Goal: Task Accomplishment & Management: Manage account settings

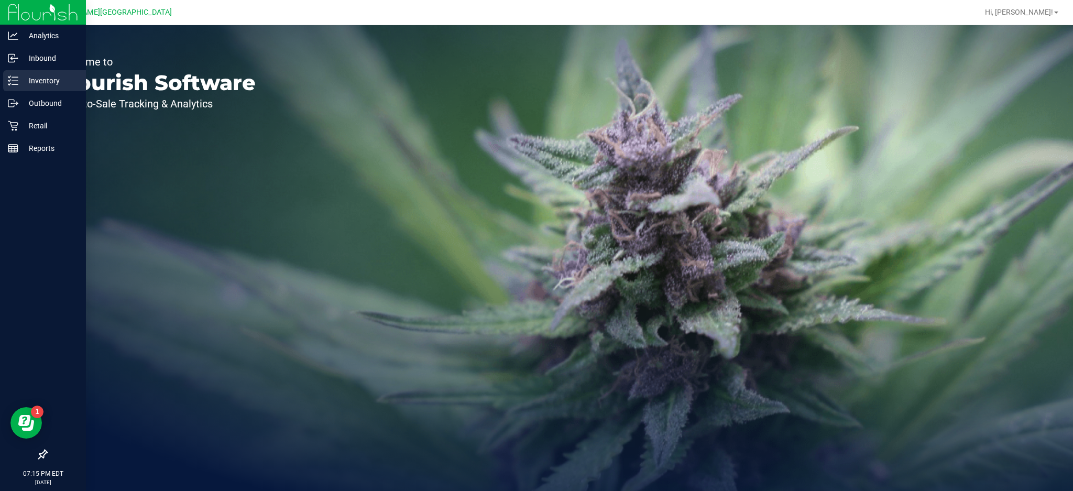
click at [60, 89] on div "Inventory" at bounding box center [44, 80] width 83 height 21
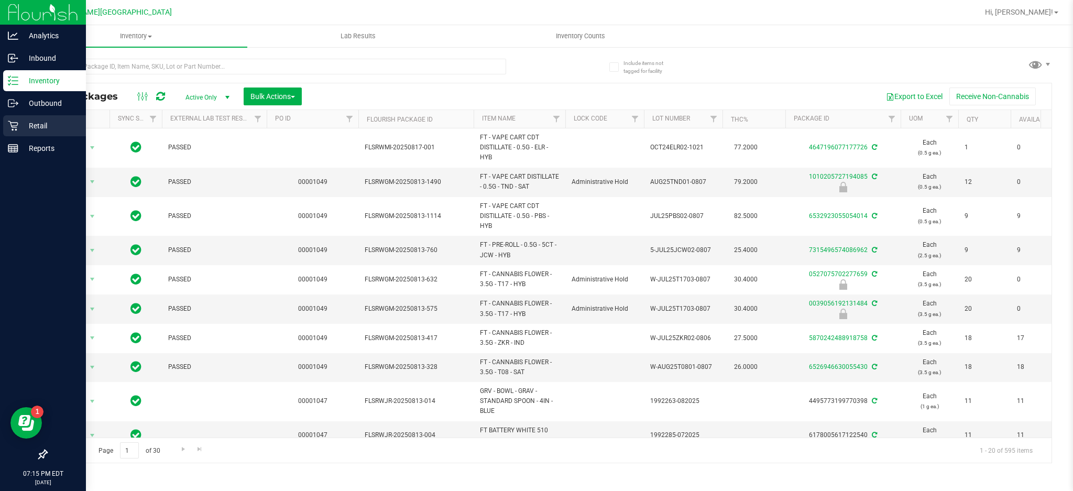
click at [19, 129] on p "Retail" at bounding box center [49, 125] width 63 height 13
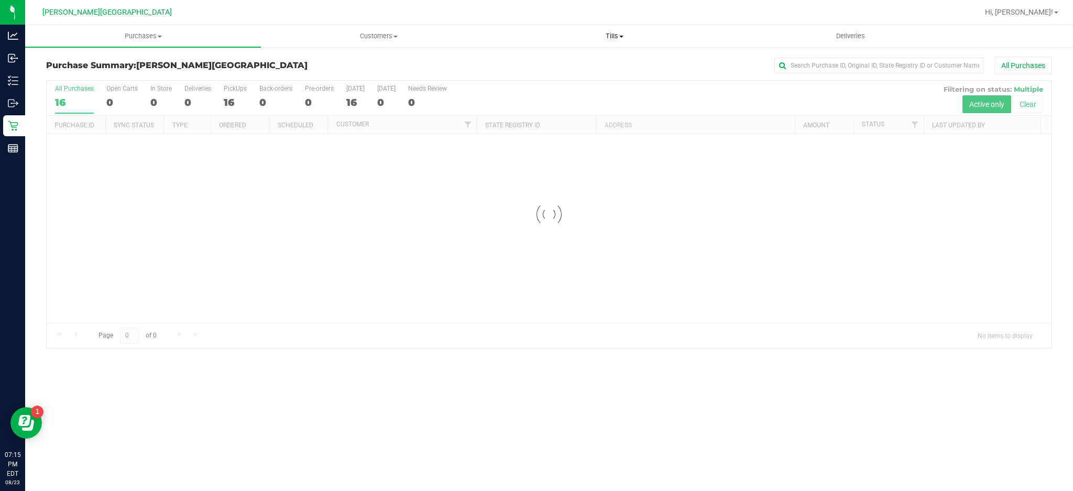
click at [617, 29] on uib-tab-heading "Tills Manage tills Reconcile e-payments" at bounding box center [614, 36] width 235 height 21
click at [574, 62] on li "Manage tills" at bounding box center [615, 63] width 236 height 13
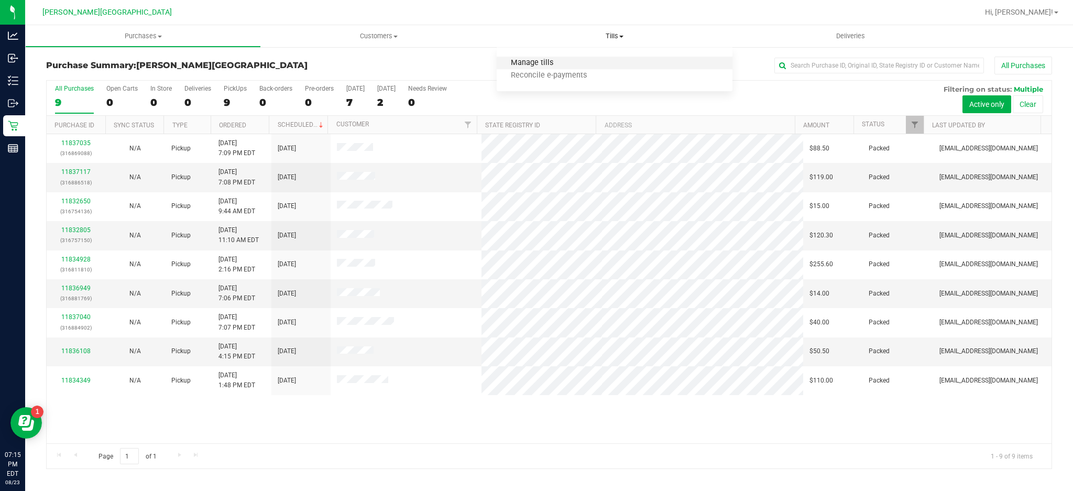
click at [532, 61] on span "Manage tills" at bounding box center [532, 63] width 71 height 9
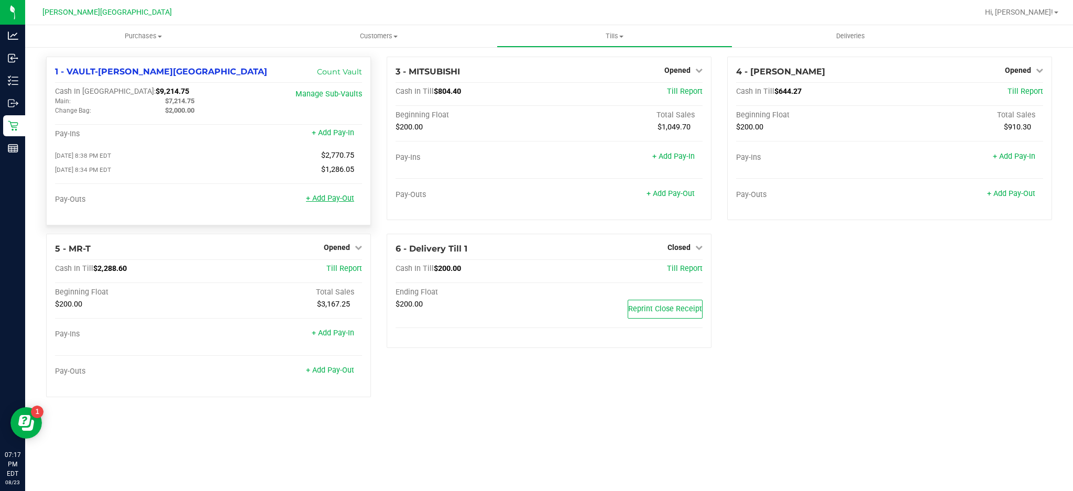
click at [329, 198] on link "+ Add Pay-Out" at bounding box center [330, 198] width 48 height 9
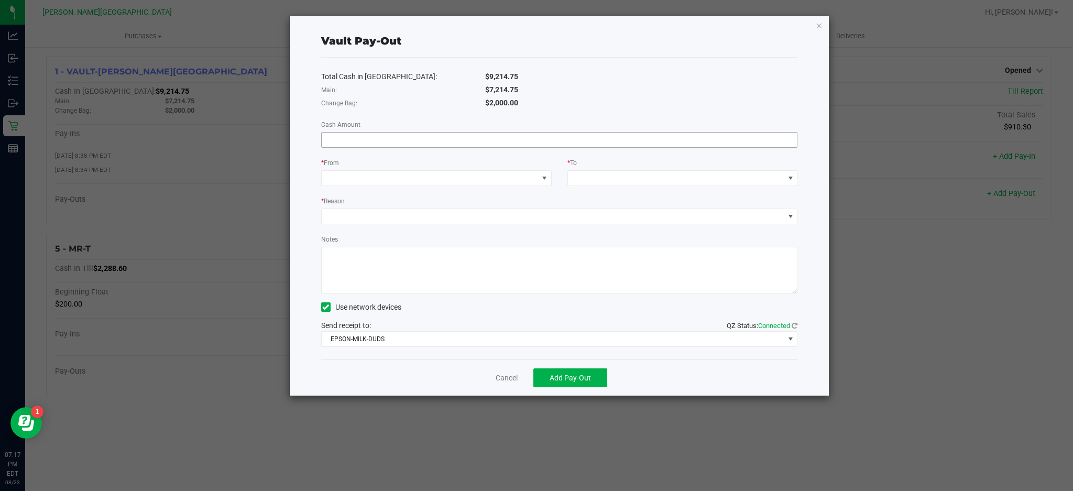
click at [567, 134] on input at bounding box center [560, 140] width 476 height 15
type input "$7,214.75"
click at [507, 188] on div "Total Cash in [GEOGRAPHIC_DATA]: $9,214.75 Main: $7,214.75 Change Bag: $2,000.0…" at bounding box center [559, 209] width 477 height 302
click at [509, 188] on div "Total Cash in [GEOGRAPHIC_DATA]: $9,214.75 Main: $7,214.75 Change Bag: $2,000.0…" at bounding box center [559, 209] width 477 height 302
click at [513, 174] on span at bounding box center [430, 178] width 216 height 15
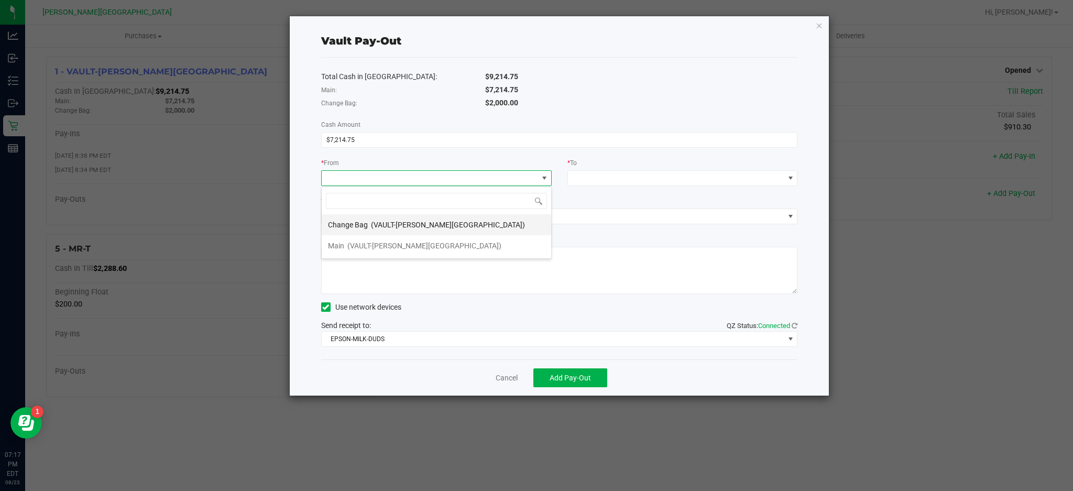
scroll to position [16, 230]
click at [462, 245] on li "Main (VAULT-[PERSON_NAME][GEOGRAPHIC_DATA])" at bounding box center [437, 245] width 230 height 21
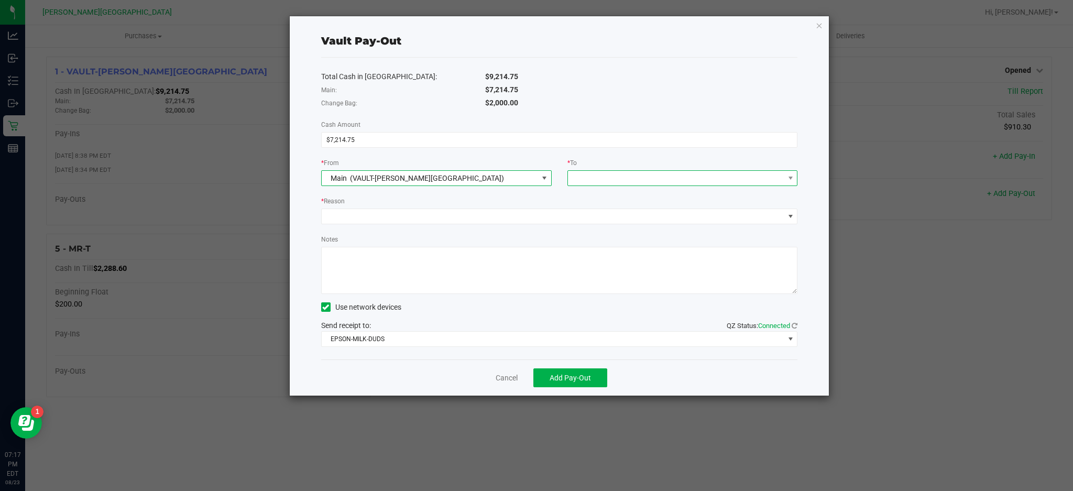
click at [694, 181] on span at bounding box center [676, 178] width 216 height 15
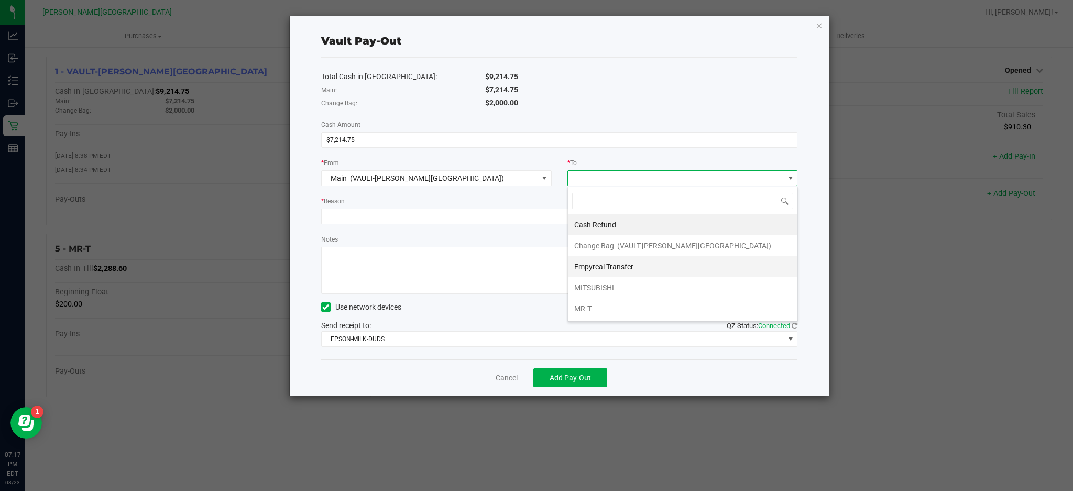
click at [635, 263] on li "Empyreal Transfer" at bounding box center [683, 266] width 230 height 21
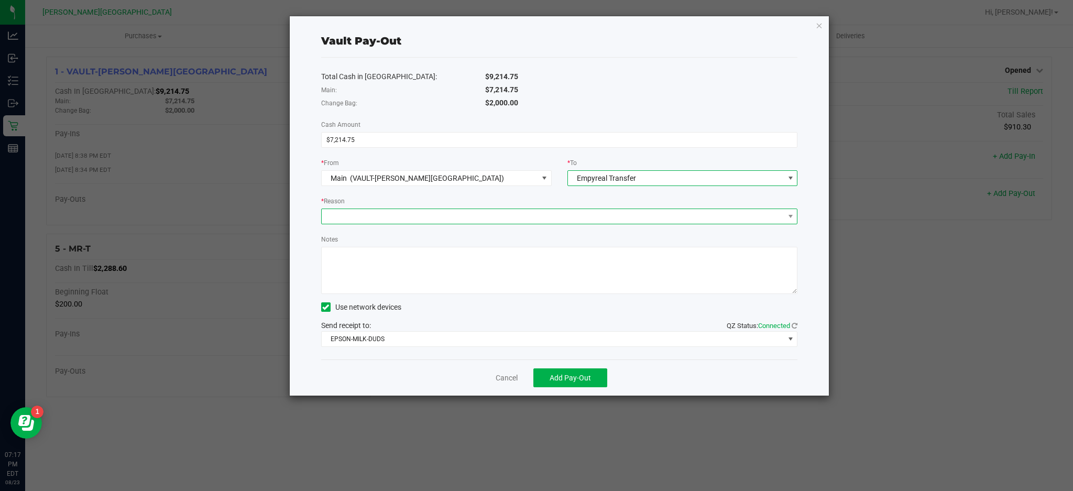
click at [614, 223] on span at bounding box center [553, 216] width 463 height 15
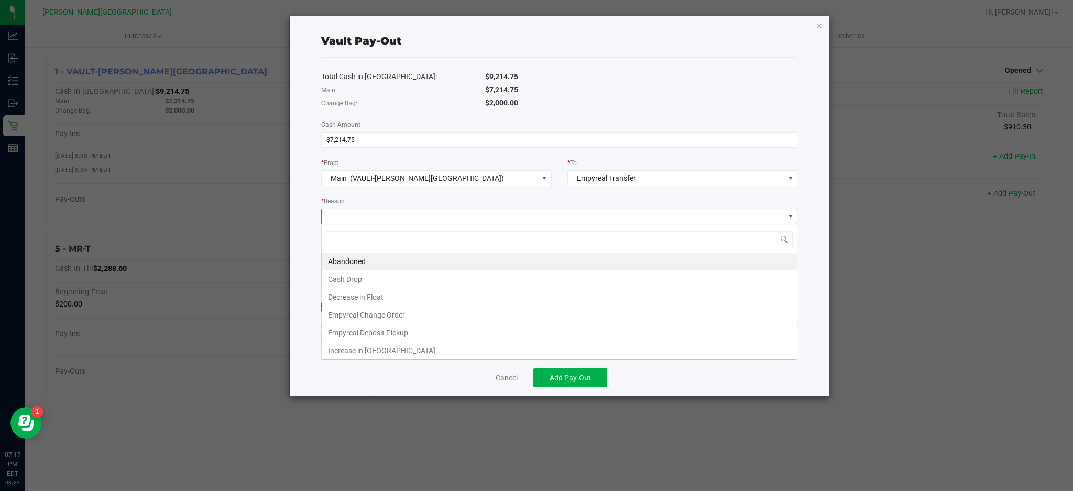
scroll to position [16, 476]
drag, startPoint x: 383, startPoint y: 337, endPoint x: 388, endPoint y: 305, distance: 32.9
click at [383, 336] on li "Empyreal Deposit Pickup" at bounding box center [559, 333] width 475 height 18
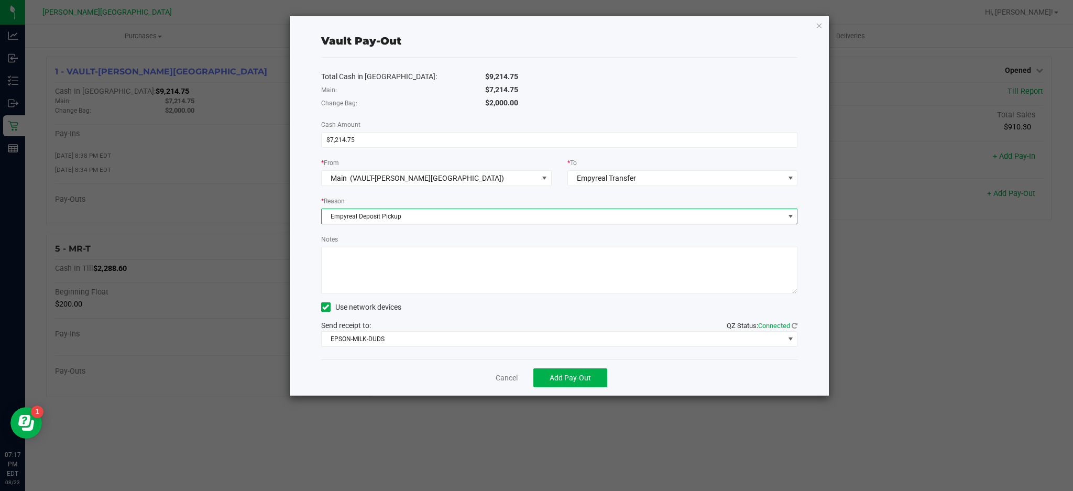
click at [583, 257] on textarea "Notes" at bounding box center [559, 270] width 477 height 47
type textarea "8/23"
click at [601, 378] on button "Add Pay-Out" at bounding box center [570, 377] width 74 height 19
click at [817, 19] on icon "button" at bounding box center [819, 25] width 7 height 13
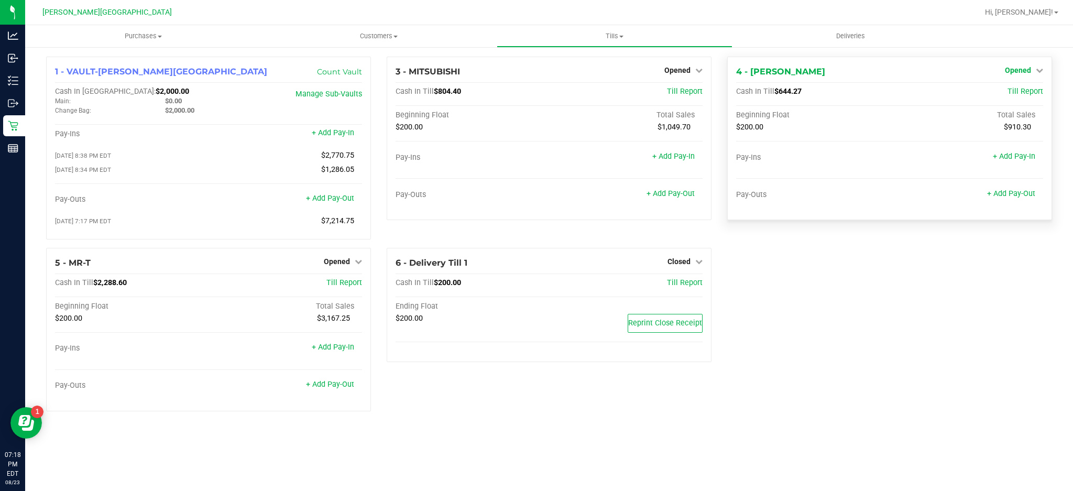
click at [1024, 73] on span "Opened" at bounding box center [1018, 70] width 26 height 8
click at [1020, 90] on link "Close Till" at bounding box center [1019, 92] width 28 height 8
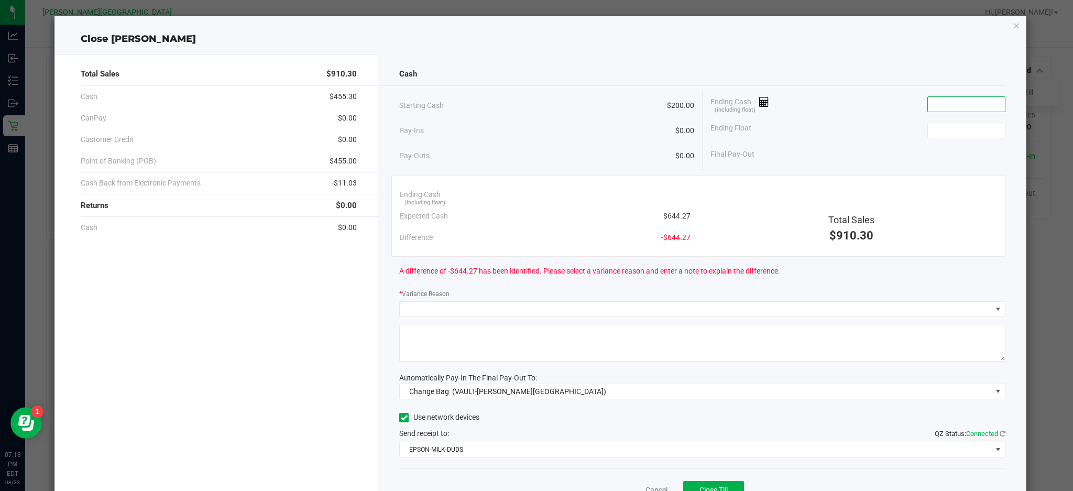
click at [961, 107] on input at bounding box center [966, 104] width 77 height 15
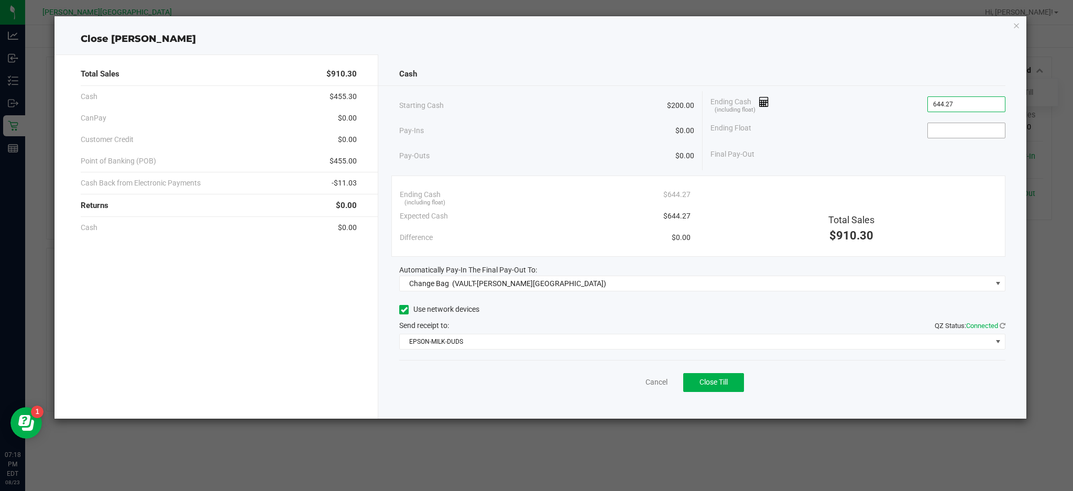
type input "$644.27"
click at [961, 133] on input at bounding box center [966, 130] width 77 height 15
type input "$200.00"
click at [951, 154] on div "Final Pay-Out $444.27" at bounding box center [858, 154] width 295 height 21
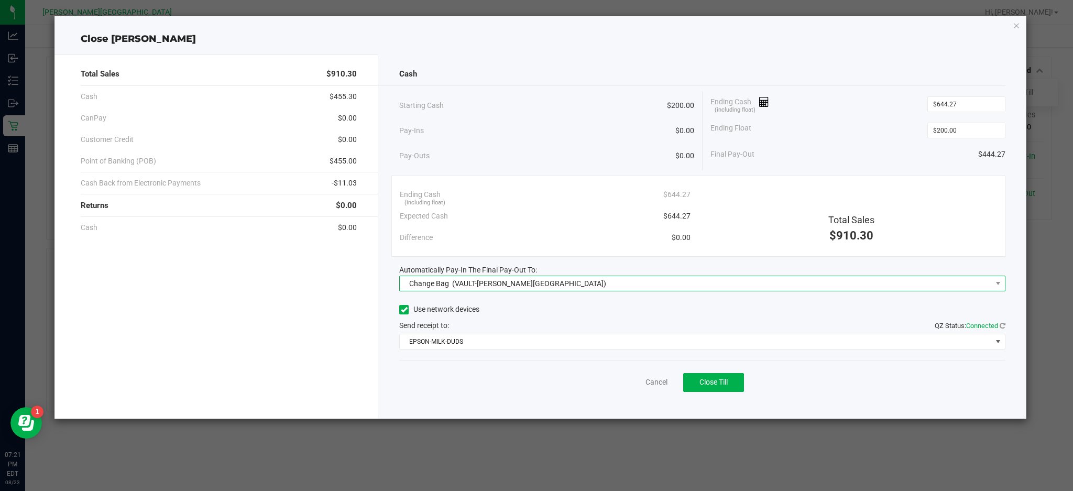
click at [660, 289] on span "Change Bag (VAULT-[PERSON_NAME][GEOGRAPHIC_DATA])" at bounding box center [696, 283] width 592 height 15
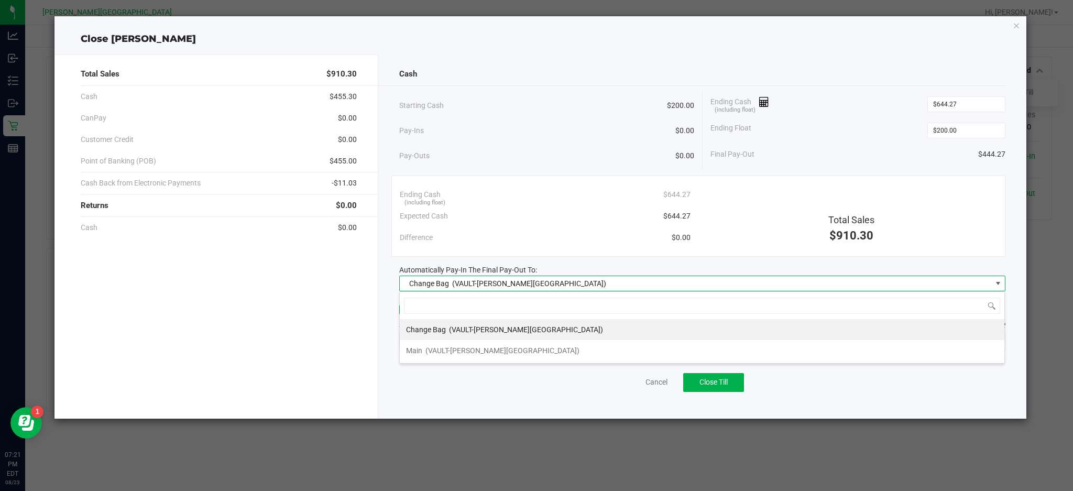
scroll to position [16, 606]
click at [504, 346] on span "(VAULT-[PERSON_NAME][GEOGRAPHIC_DATA])" at bounding box center [503, 350] width 154 height 8
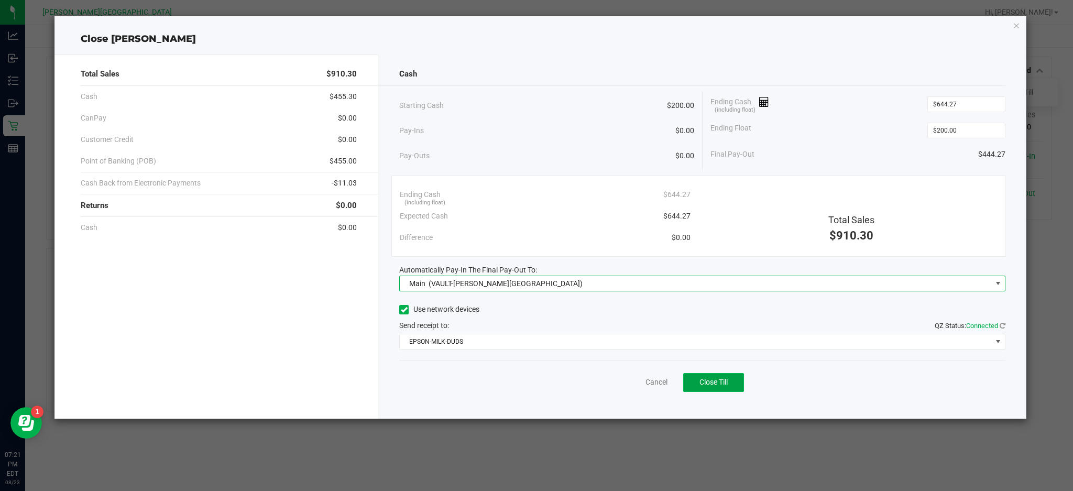
click at [743, 378] on button "Close Till" at bounding box center [713, 382] width 61 height 19
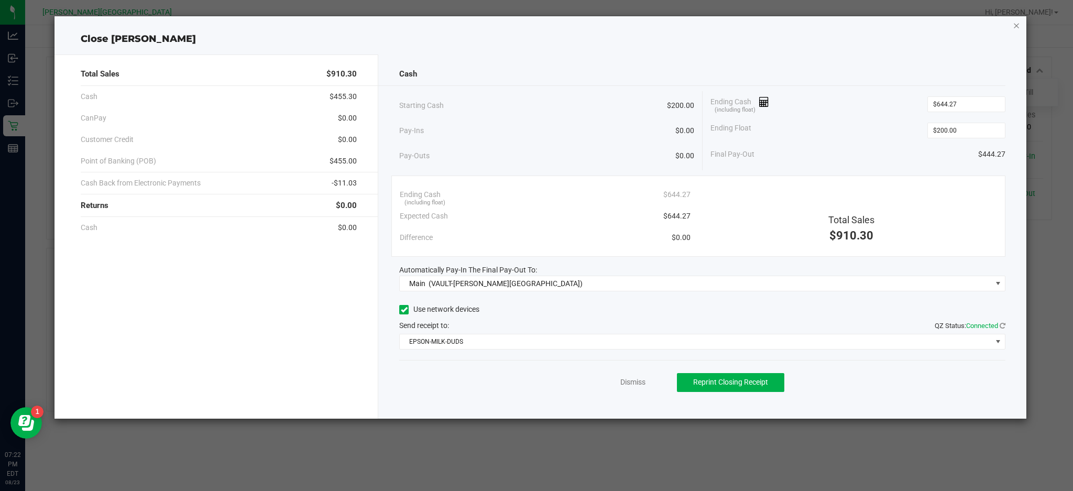
click at [1018, 19] on icon "button" at bounding box center [1016, 25] width 7 height 13
